Goal: Entertainment & Leisure: Browse casually

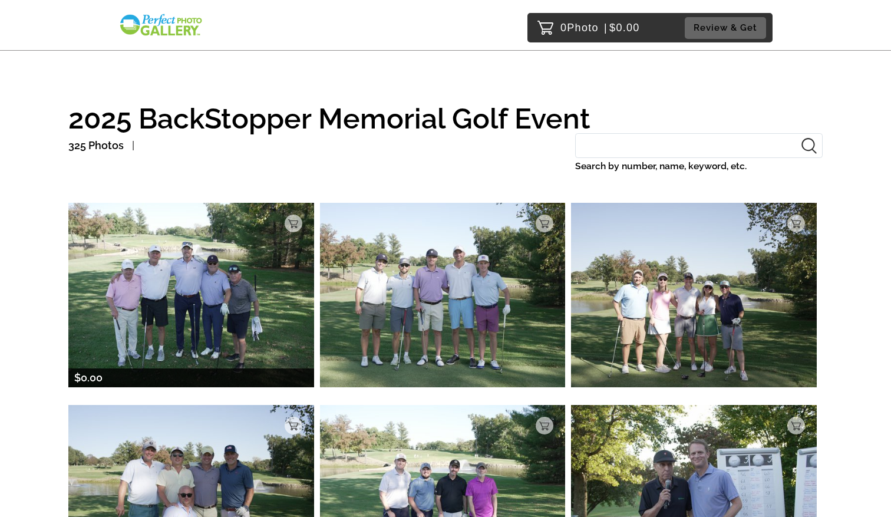
click at [262, 272] on img at bounding box center [191, 295] width 246 height 184
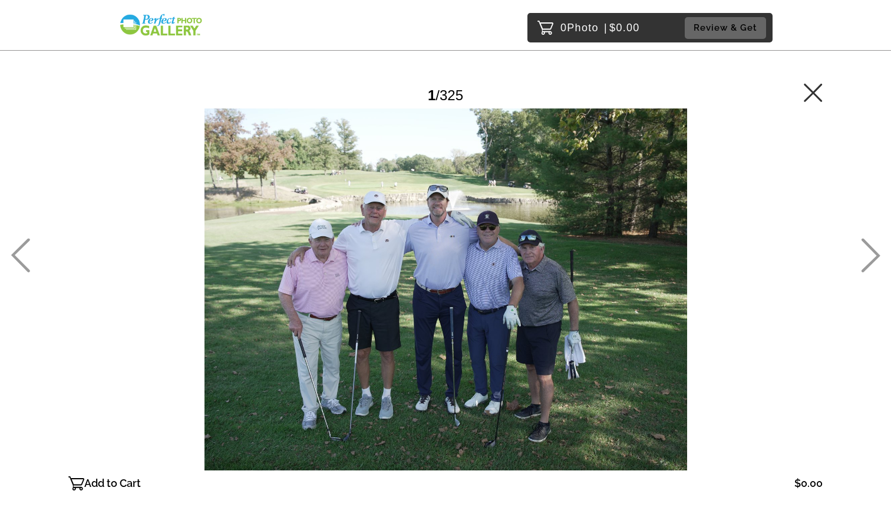
click at [870, 263] on icon at bounding box center [870, 256] width 19 height 34
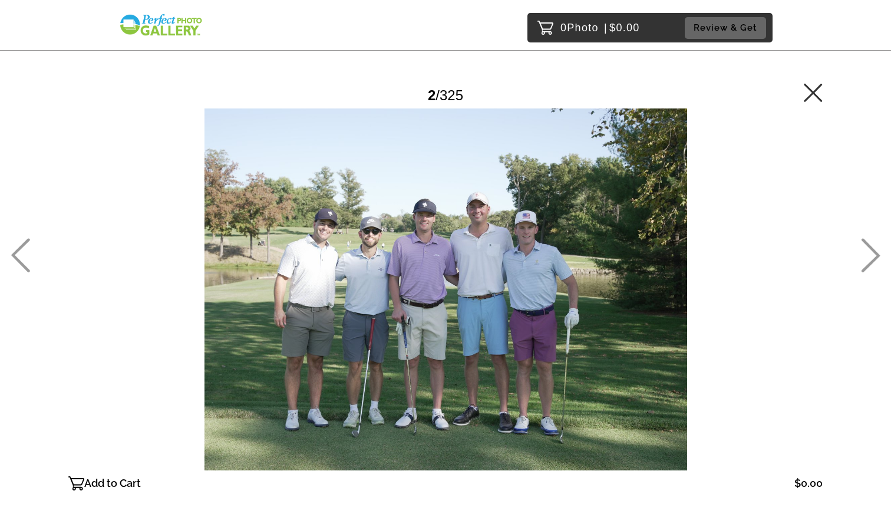
click at [872, 256] on icon at bounding box center [869, 255] width 19 height 34
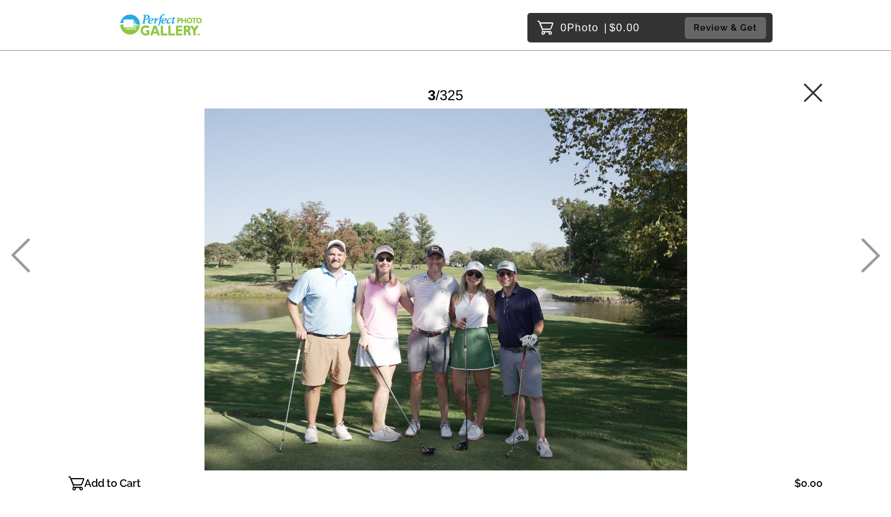
click at [872, 256] on icon at bounding box center [869, 255] width 19 height 34
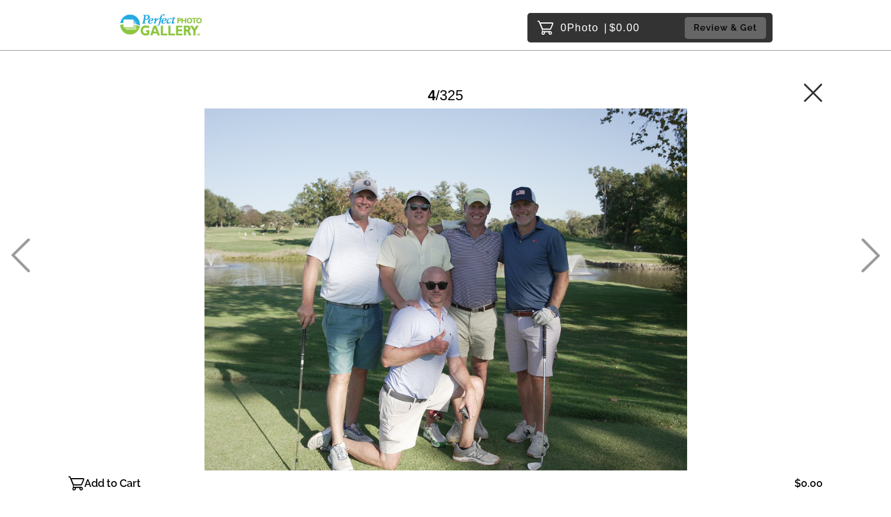
click at [872, 256] on icon at bounding box center [869, 255] width 19 height 34
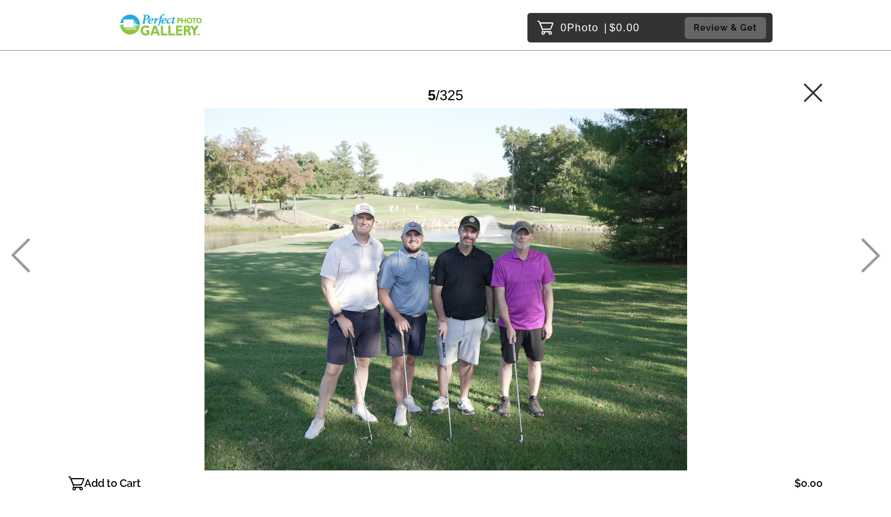
click at [872, 256] on icon at bounding box center [869, 255] width 19 height 34
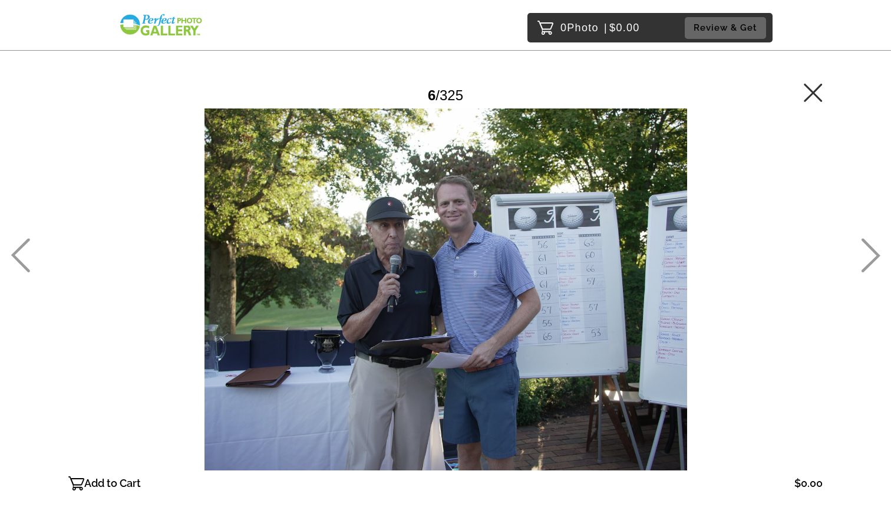
click at [871, 256] on icon at bounding box center [869, 255] width 19 height 34
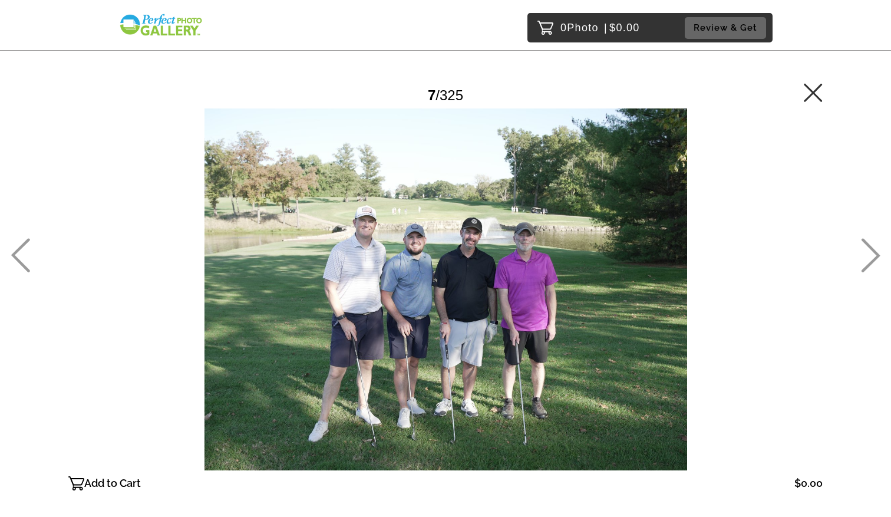
click at [20, 255] on icon at bounding box center [20, 255] width 19 height 34
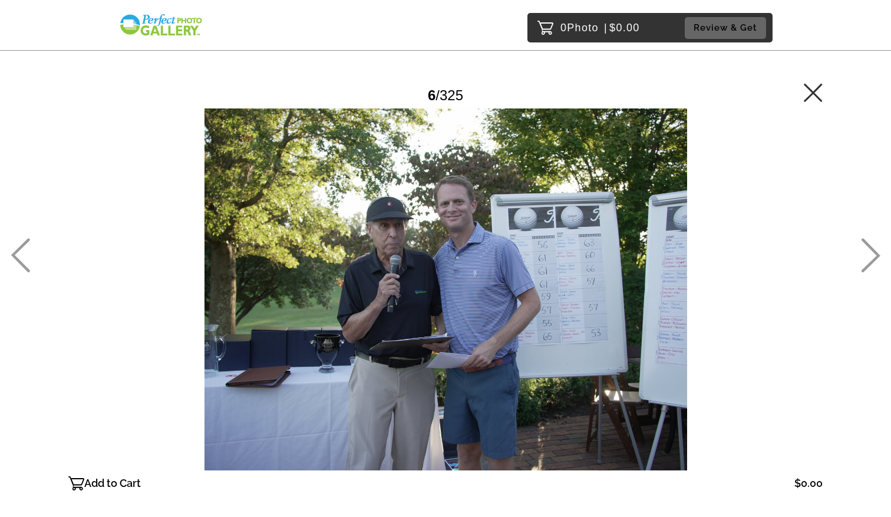
click at [877, 256] on icon at bounding box center [870, 256] width 19 height 34
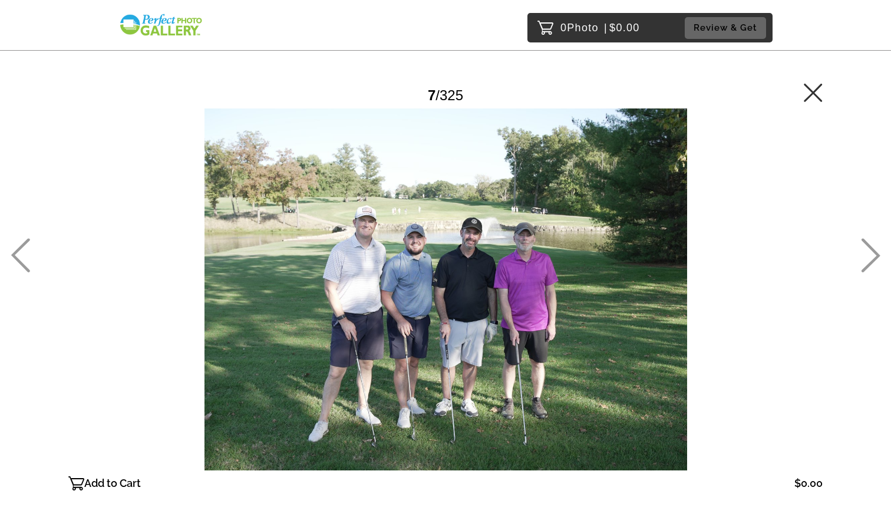
click at [877, 256] on icon at bounding box center [870, 256] width 19 height 34
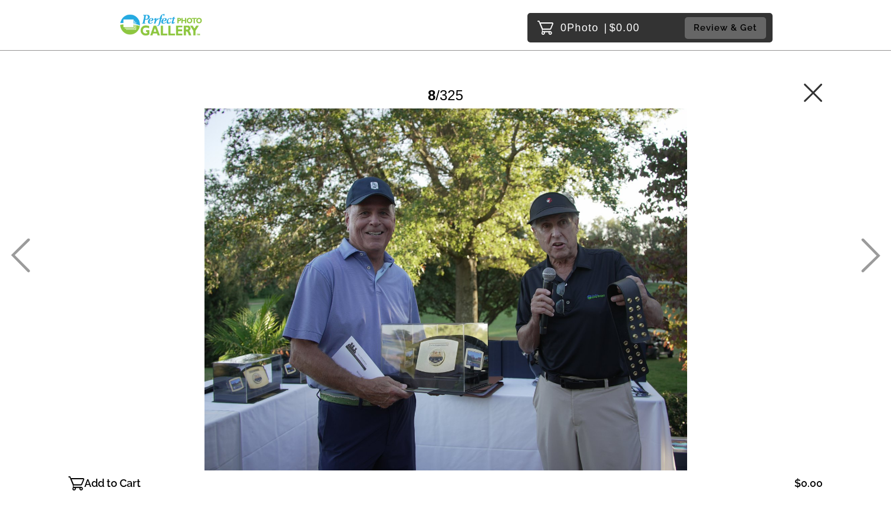
click at [877, 256] on icon at bounding box center [870, 256] width 19 height 34
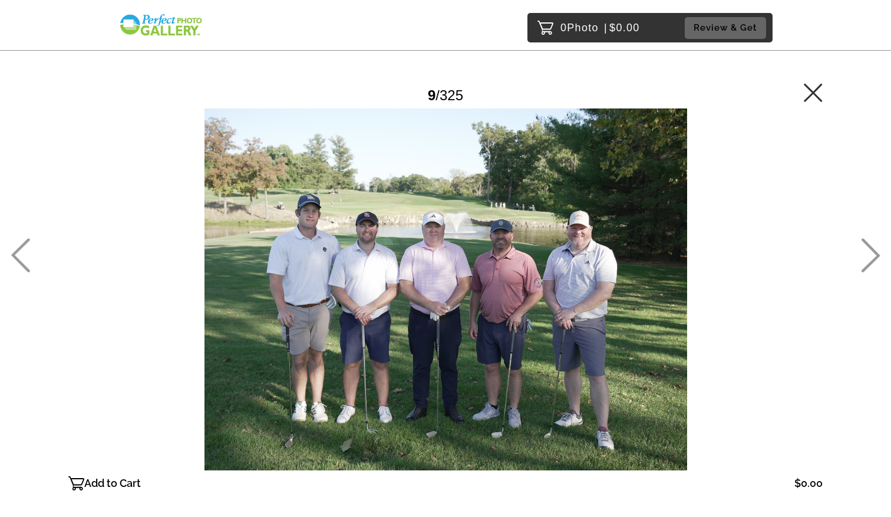
click at [877, 256] on icon at bounding box center [870, 256] width 19 height 34
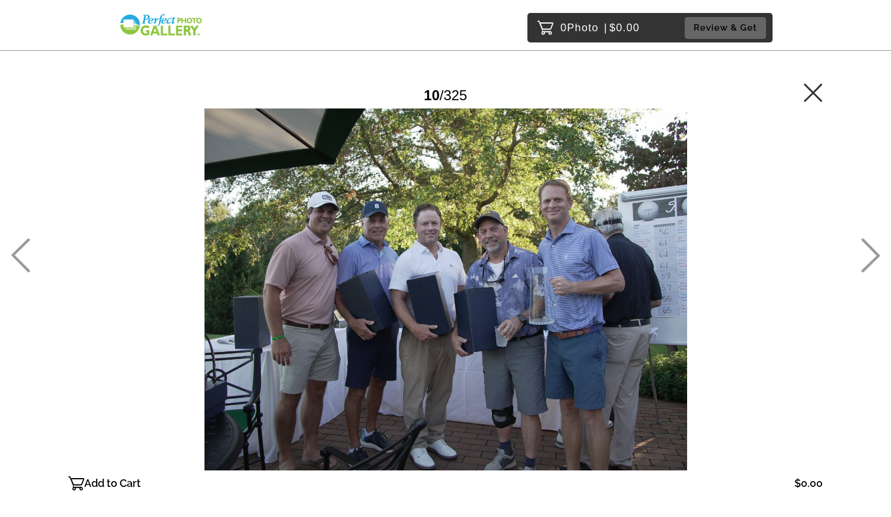
click at [876, 256] on icon at bounding box center [870, 256] width 19 height 34
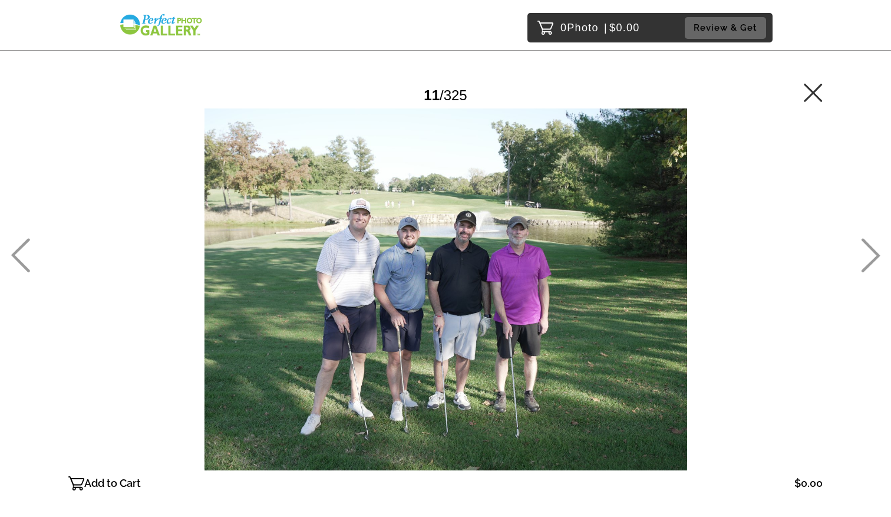
click at [876, 256] on icon at bounding box center [870, 256] width 19 height 34
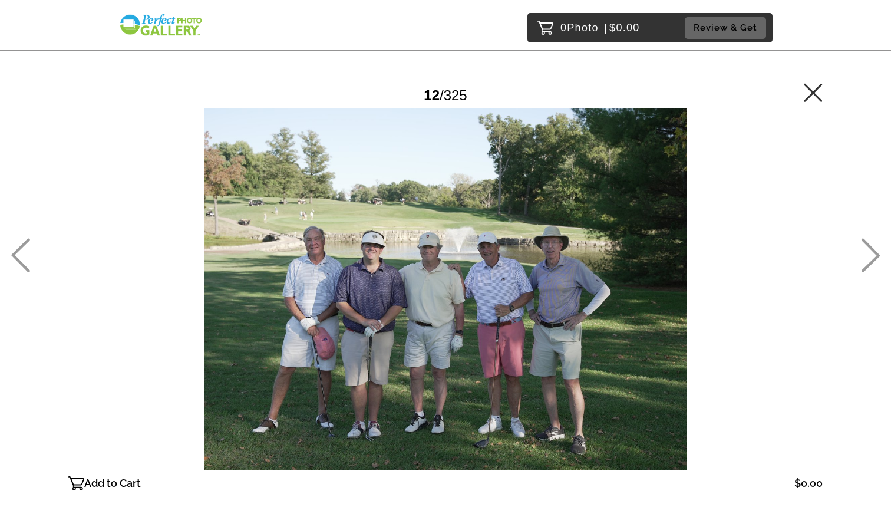
click at [876, 256] on icon at bounding box center [870, 256] width 19 height 34
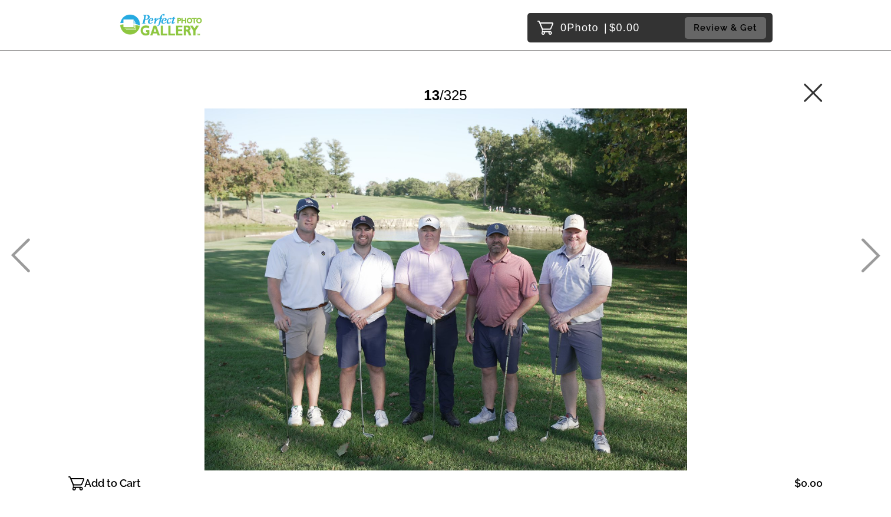
click at [876, 256] on icon at bounding box center [870, 256] width 19 height 34
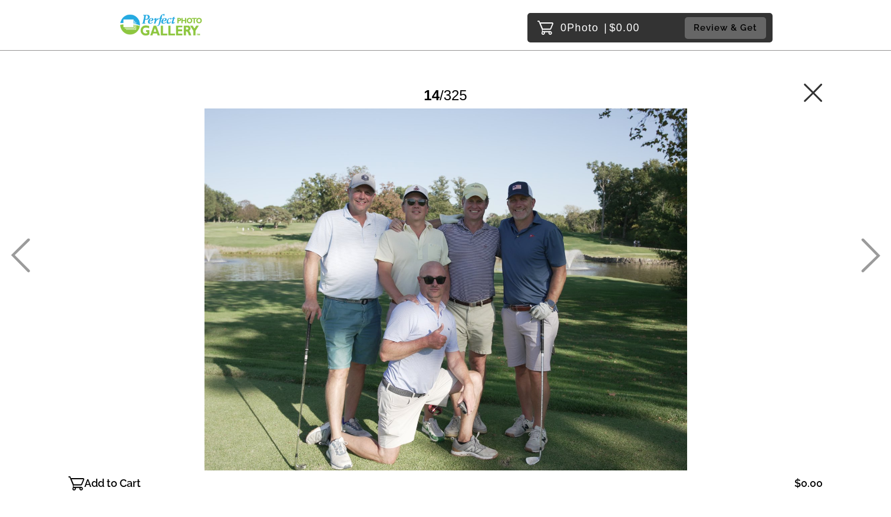
click at [876, 256] on icon at bounding box center [870, 256] width 19 height 34
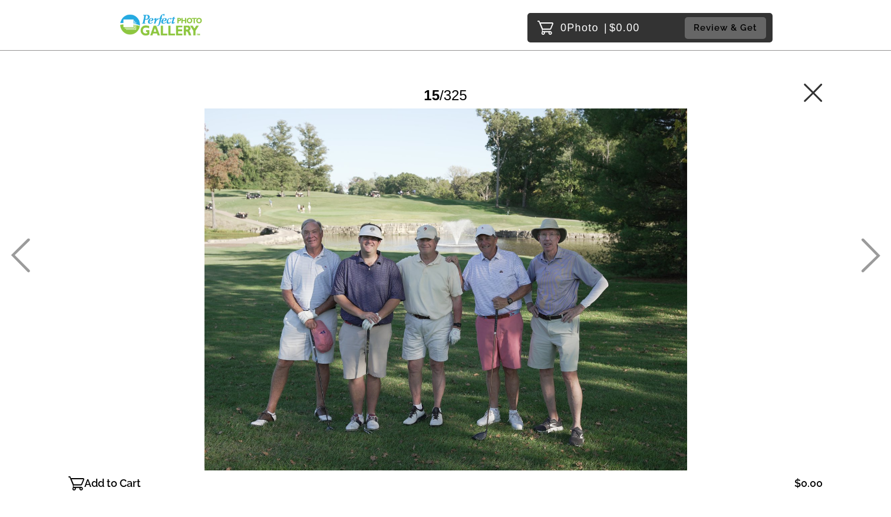
click at [876, 256] on icon at bounding box center [870, 256] width 19 height 34
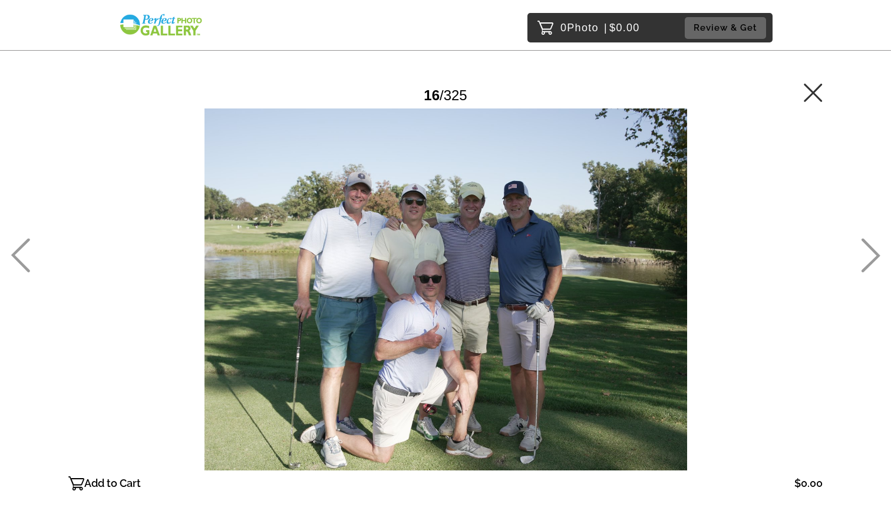
click at [876, 256] on icon at bounding box center [870, 256] width 19 height 34
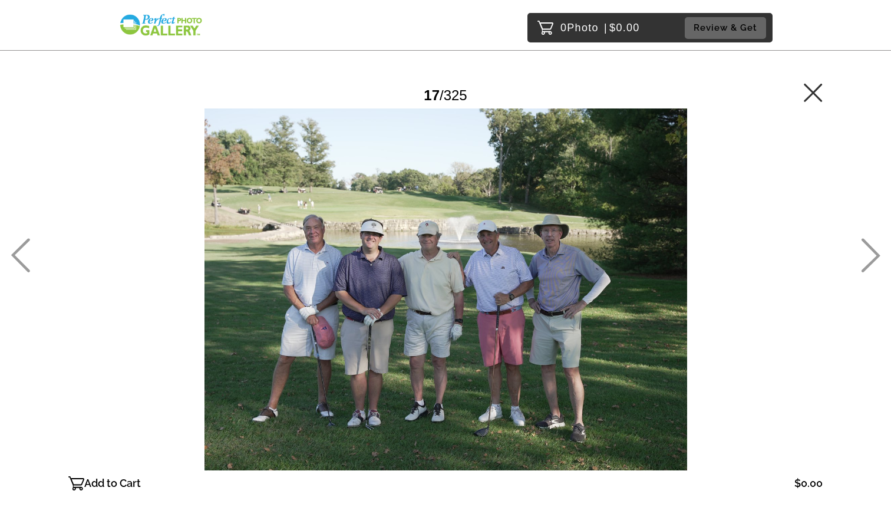
click at [876, 256] on icon at bounding box center [870, 256] width 19 height 34
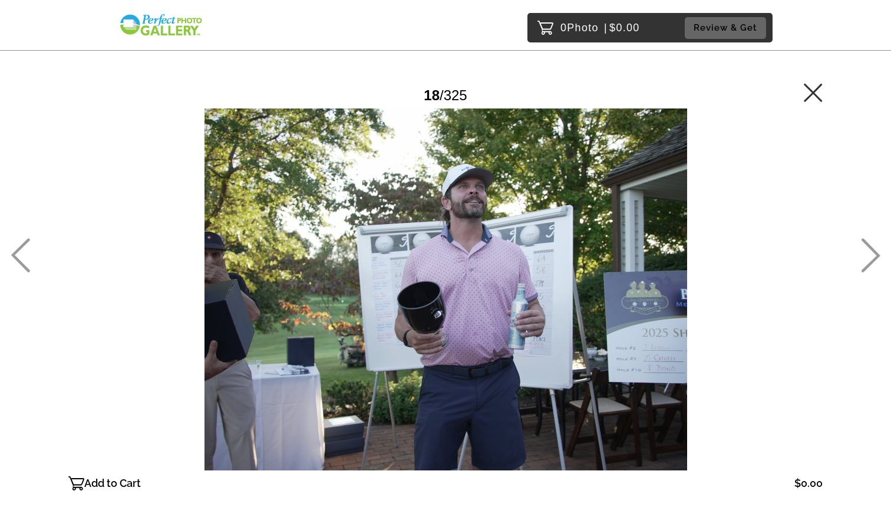
click at [876, 256] on icon at bounding box center [870, 256] width 19 height 34
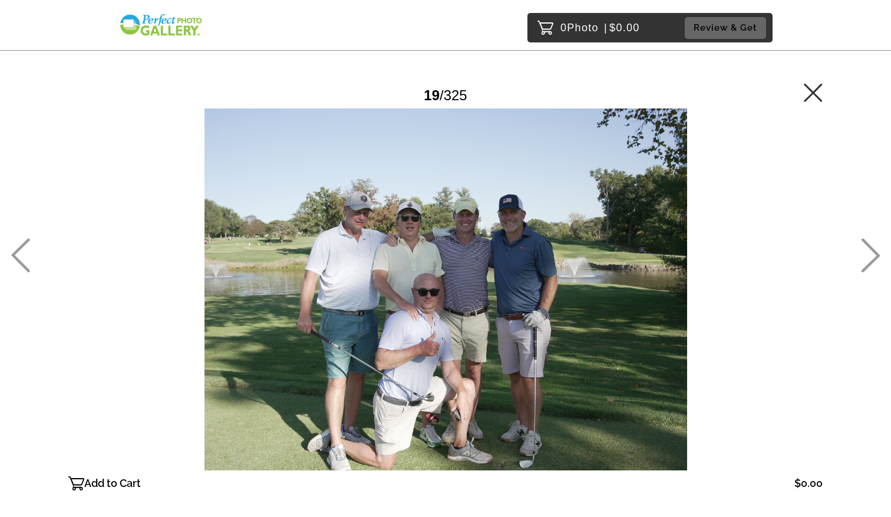
click at [876, 256] on icon at bounding box center [870, 256] width 19 height 34
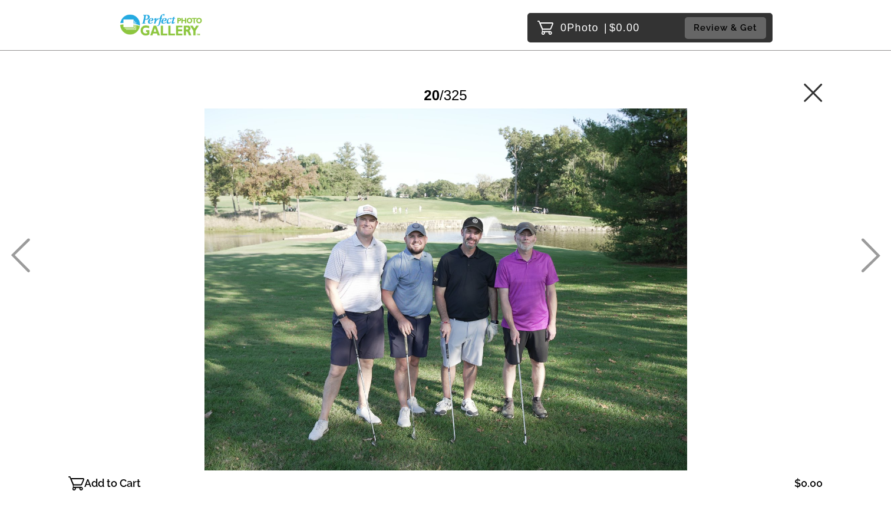
click at [876, 256] on icon at bounding box center [870, 256] width 19 height 34
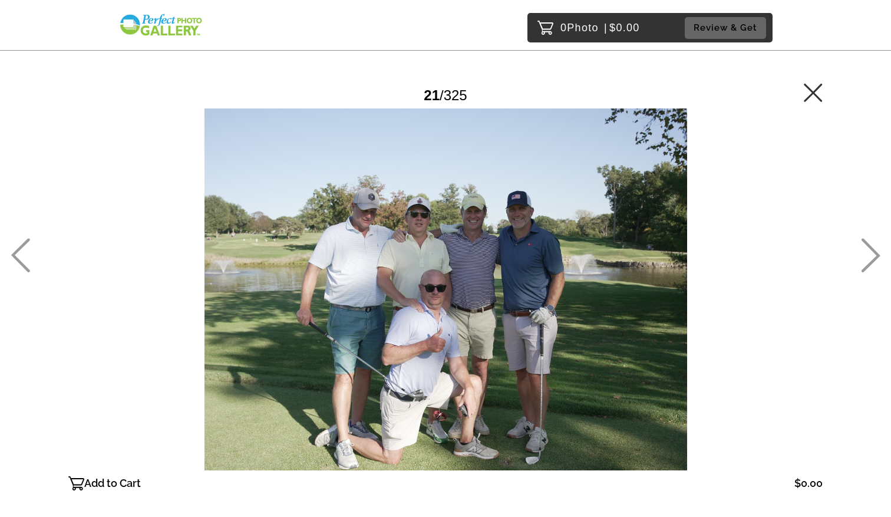
click at [876, 256] on icon at bounding box center [870, 256] width 19 height 34
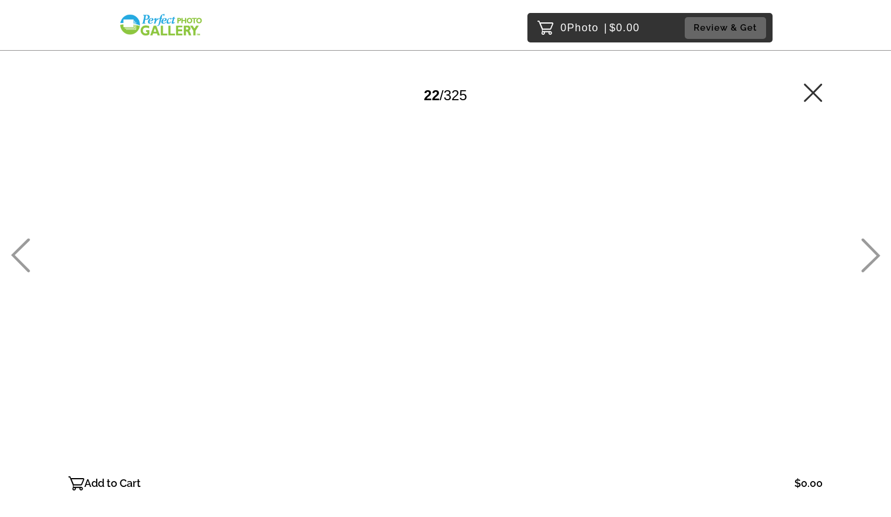
click at [876, 256] on icon at bounding box center [870, 256] width 19 height 34
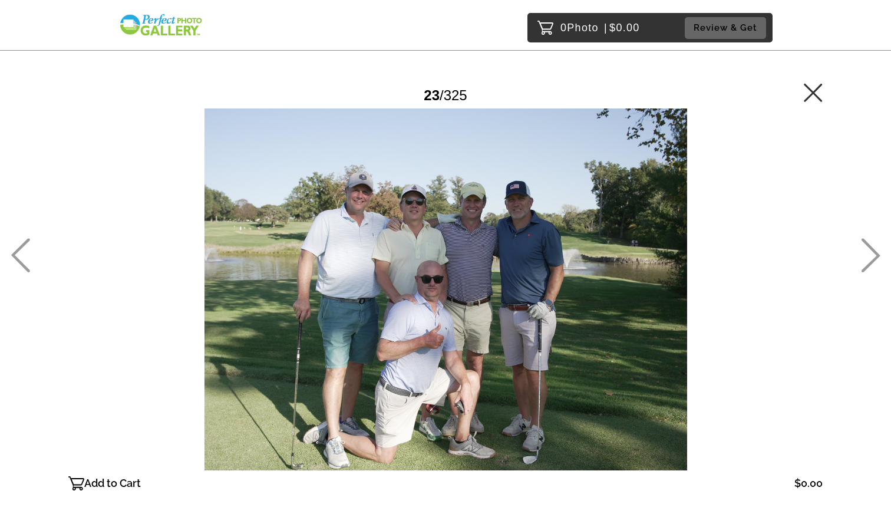
click at [815, 90] on icon at bounding box center [812, 92] width 18 height 18
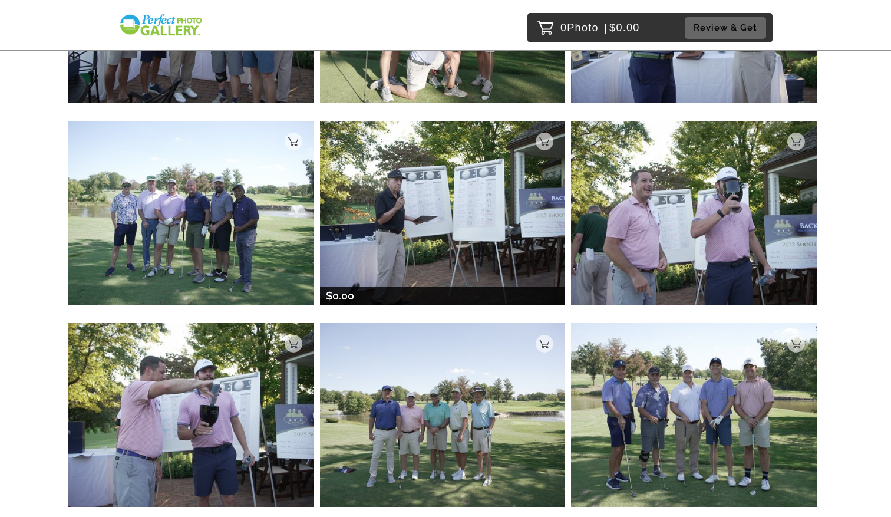
scroll to position [1699, 0]
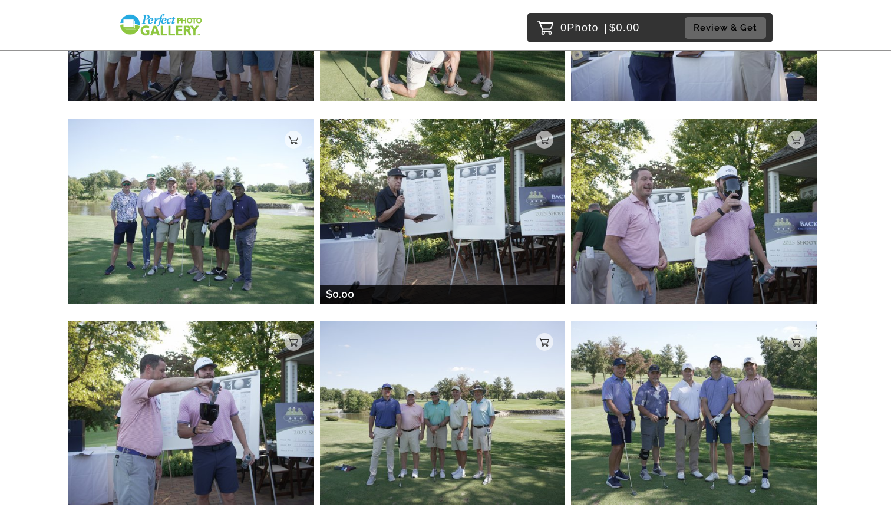
click at [451, 216] on img at bounding box center [443, 211] width 246 height 184
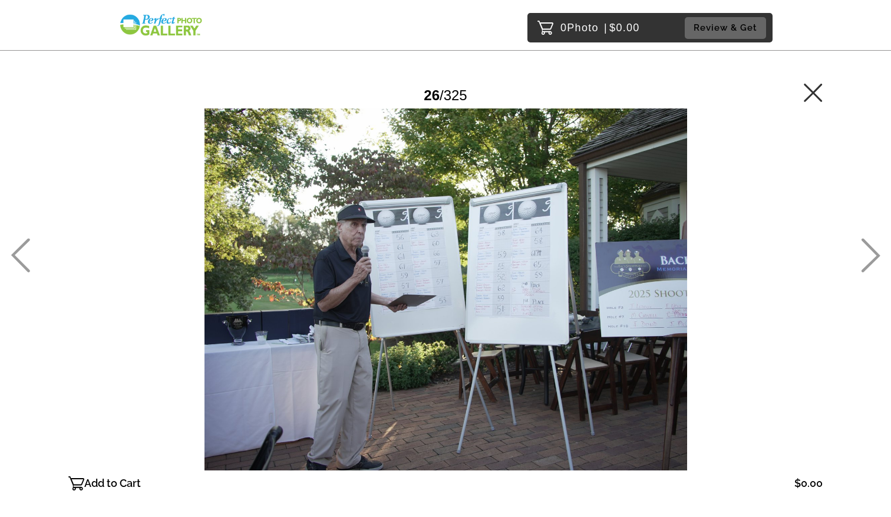
click at [509, 309] on div at bounding box center [445, 289] width 754 height 362
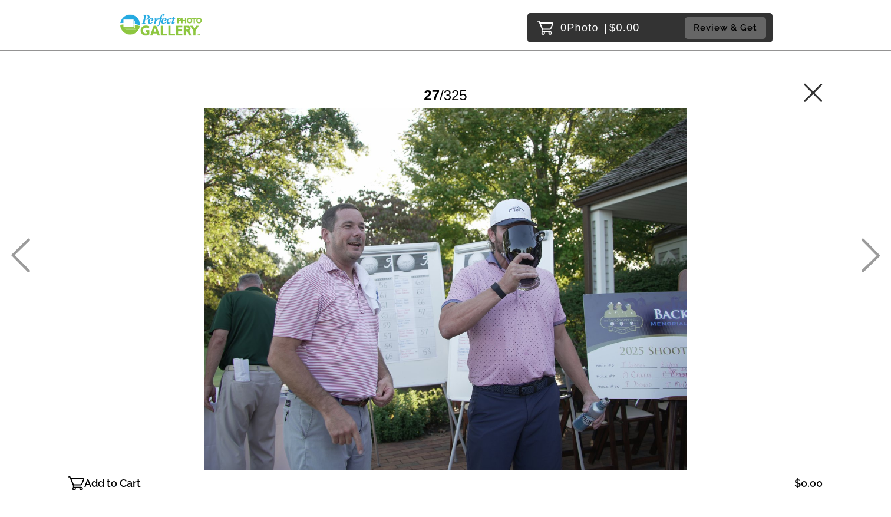
click at [22, 254] on icon at bounding box center [20, 255] width 19 height 34
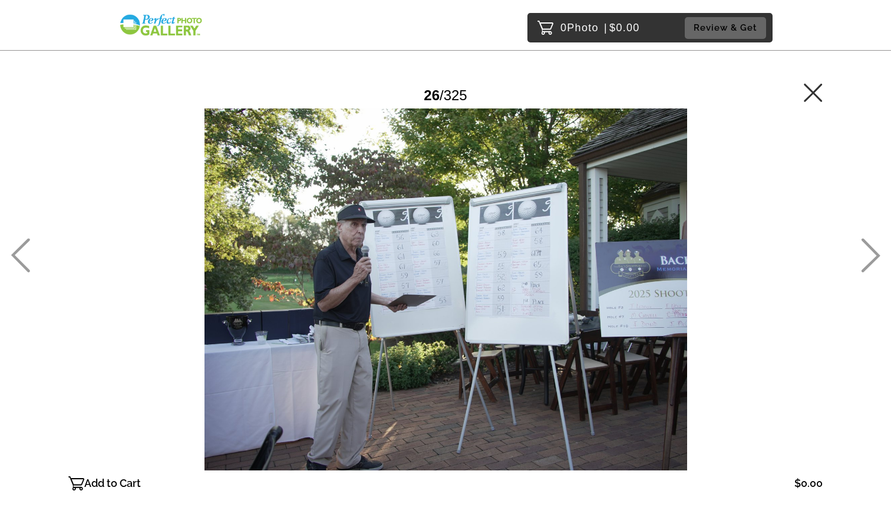
click at [522, 283] on div at bounding box center [445, 289] width 754 height 362
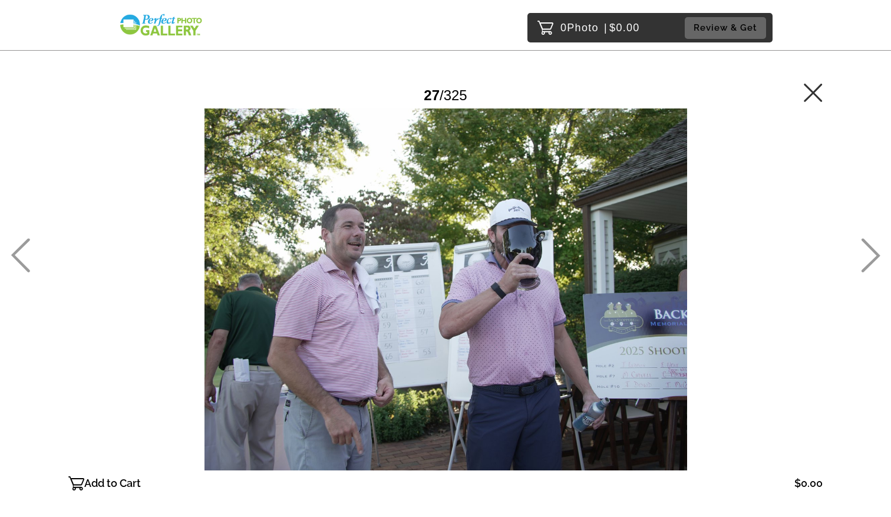
click at [522, 283] on div at bounding box center [445, 289] width 754 height 362
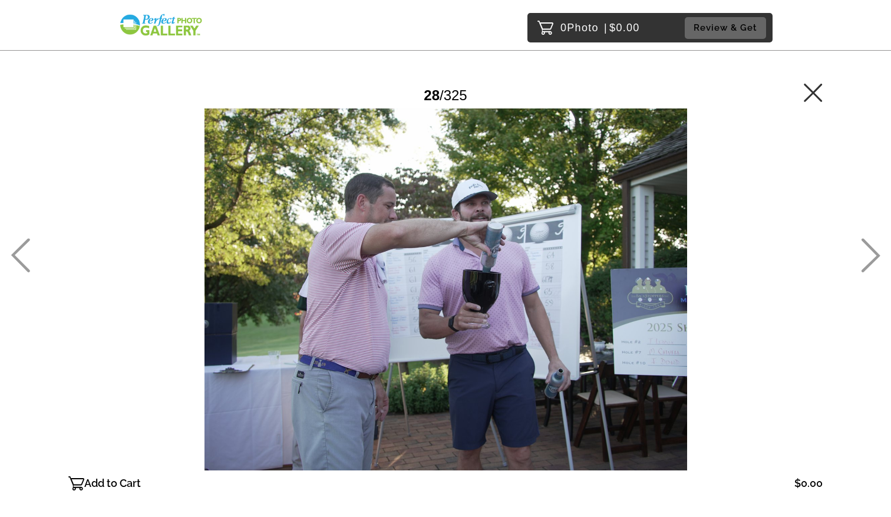
click at [26, 244] on icon at bounding box center [20, 255] width 19 height 34
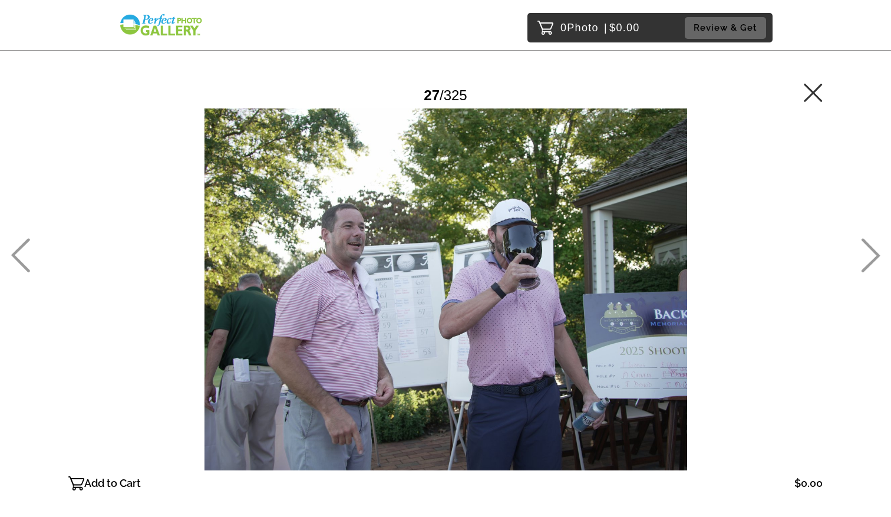
click at [871, 260] on icon at bounding box center [869, 255] width 19 height 34
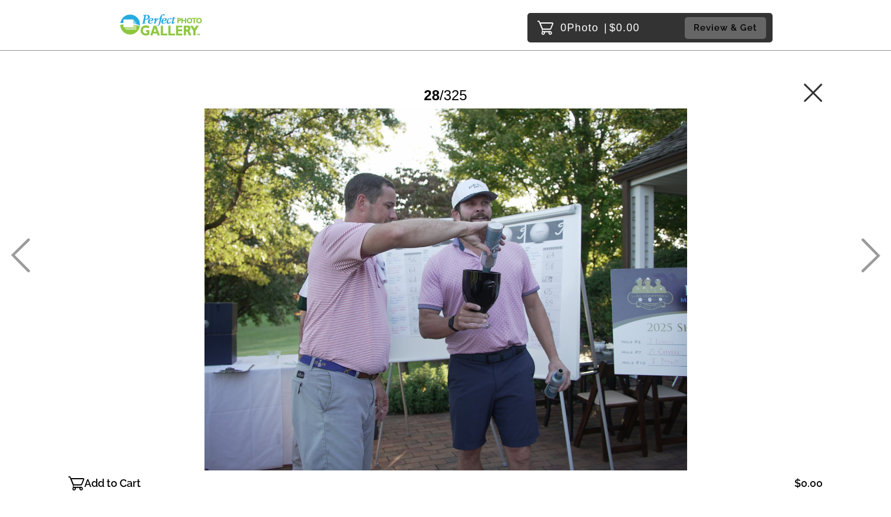
click at [871, 260] on icon at bounding box center [869, 255] width 19 height 34
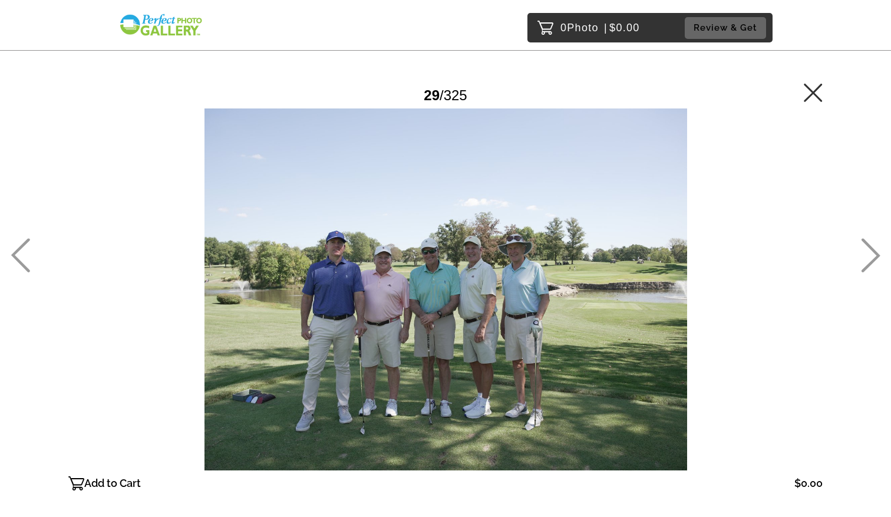
click at [809, 91] on icon at bounding box center [812, 92] width 19 height 19
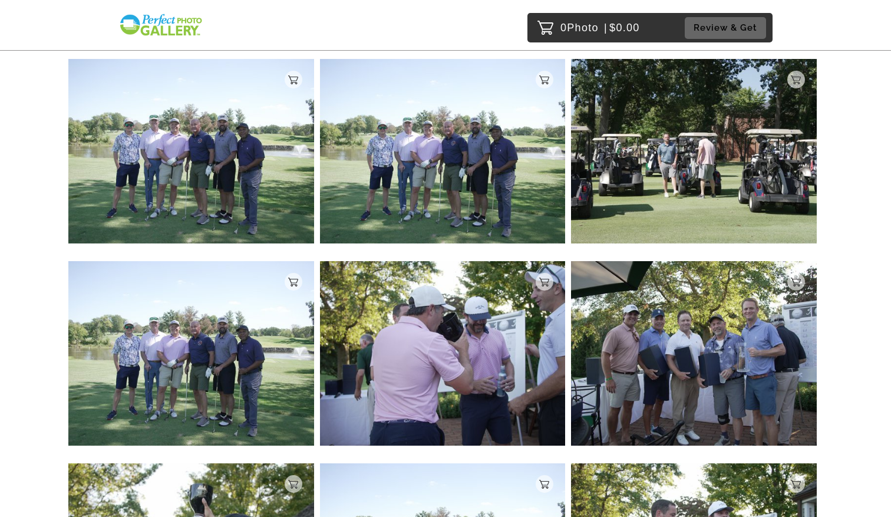
scroll to position [3153, 0]
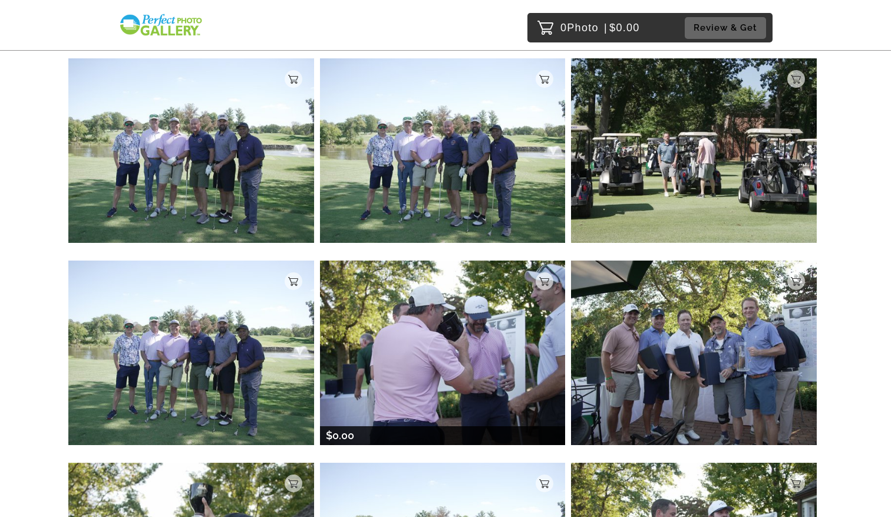
click at [474, 350] on img at bounding box center [443, 352] width 246 height 184
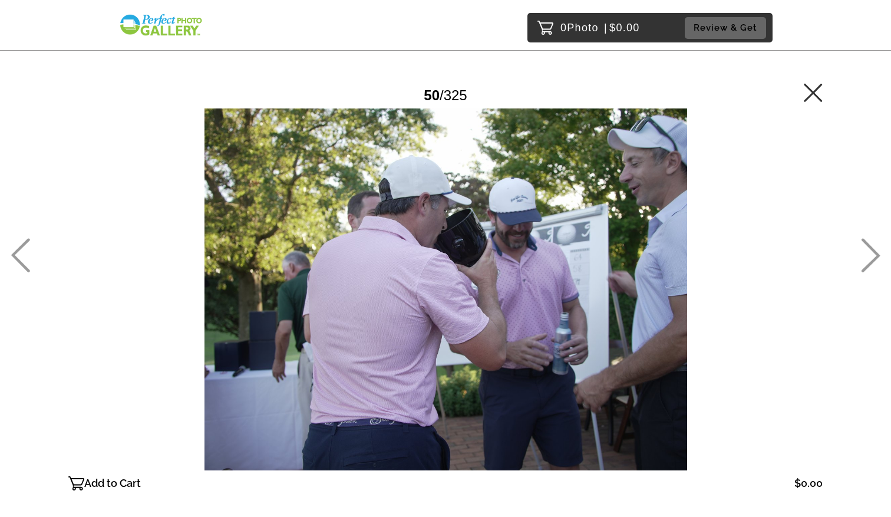
click at [816, 93] on icon at bounding box center [812, 92] width 19 height 19
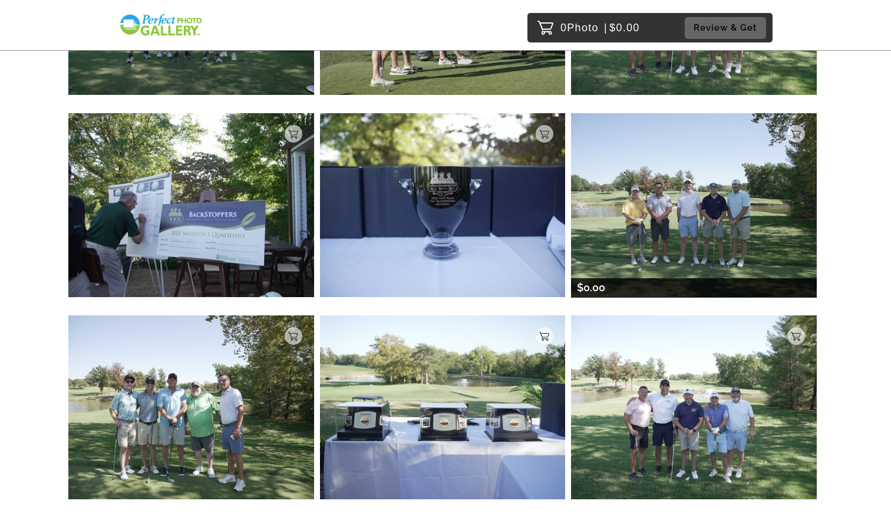
scroll to position [9318, 0]
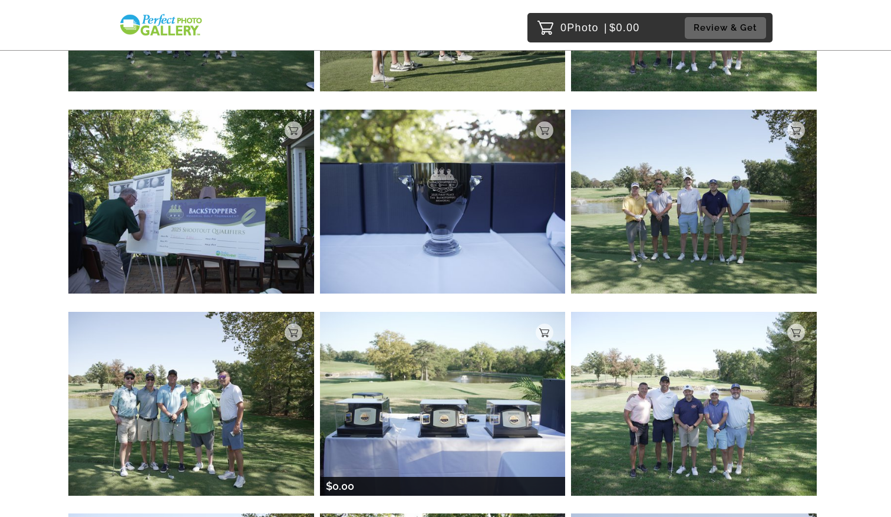
click at [450, 392] on img at bounding box center [443, 404] width 246 height 184
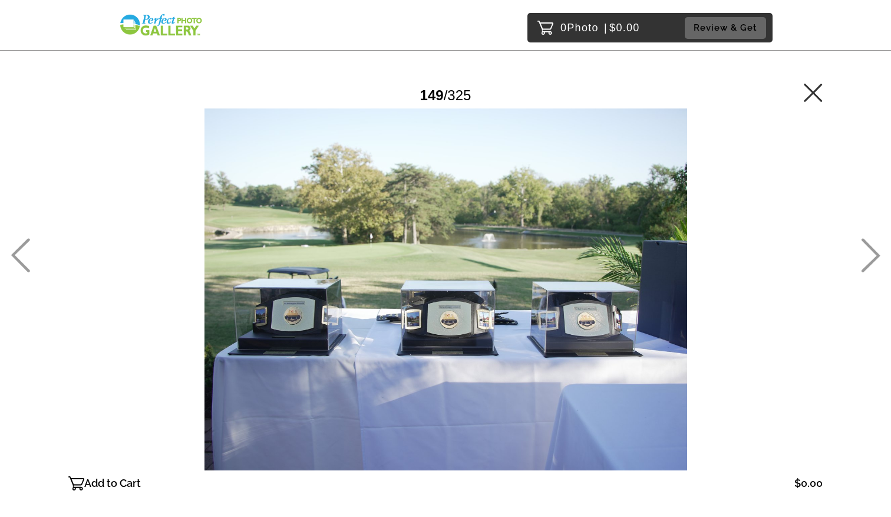
click at [877, 253] on icon at bounding box center [869, 255] width 19 height 34
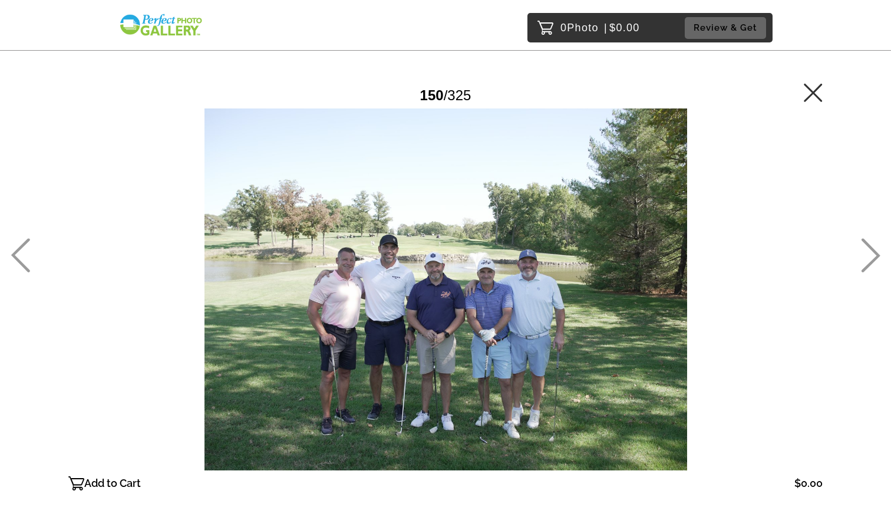
click at [818, 94] on icon at bounding box center [812, 92] width 19 height 19
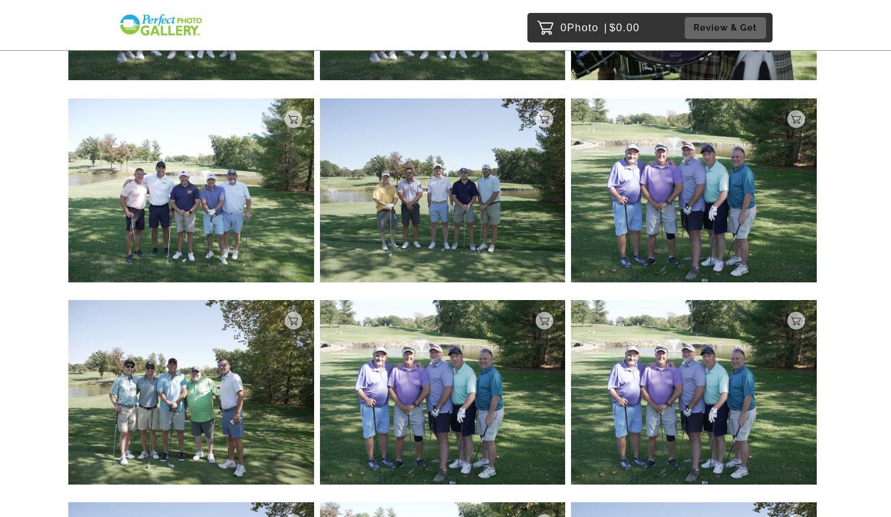
scroll to position [7563, 0]
